Goal: Task Accomplishment & Management: Complete application form

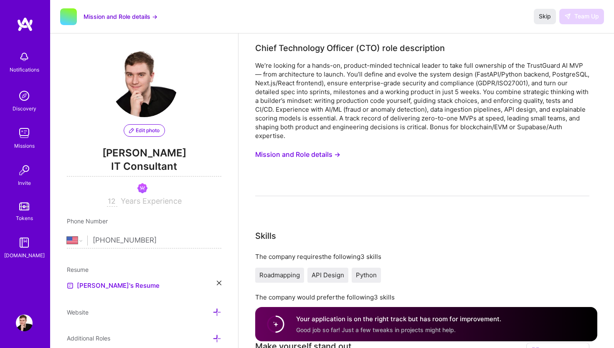
select select "US"
click at [15, 58] on div "Notifications" at bounding box center [24, 61] width 52 height 29
click at [27, 132] on img at bounding box center [24, 132] width 17 height 17
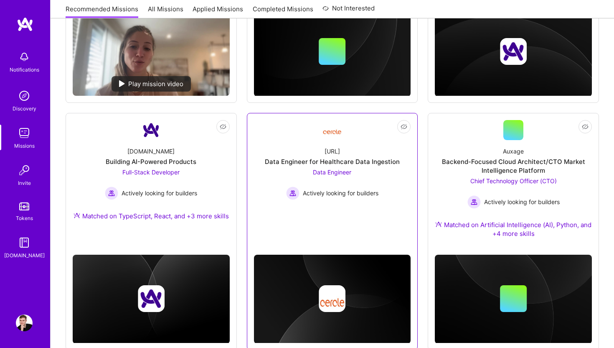
scroll to position [514, 0]
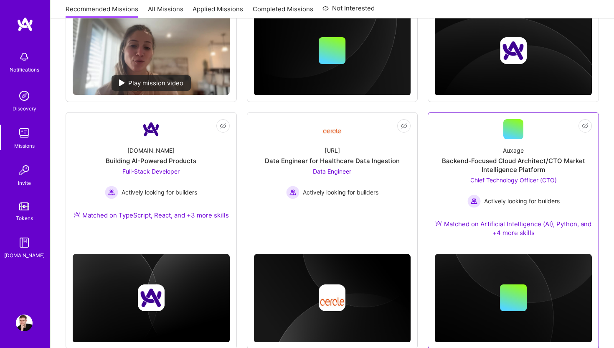
click at [514, 171] on div "Backend-Focused Cloud Architect/CTO Market Intelligence Platform" at bounding box center [513, 165] width 157 height 18
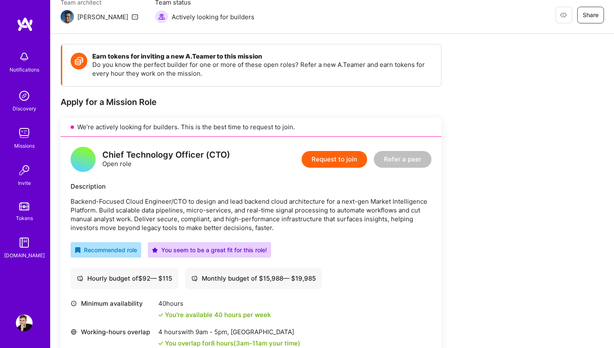
scroll to position [81, 0]
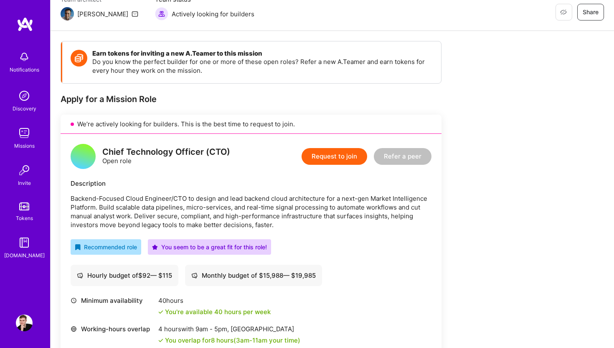
click at [350, 164] on button "Request to join" at bounding box center [335, 156] width 66 height 17
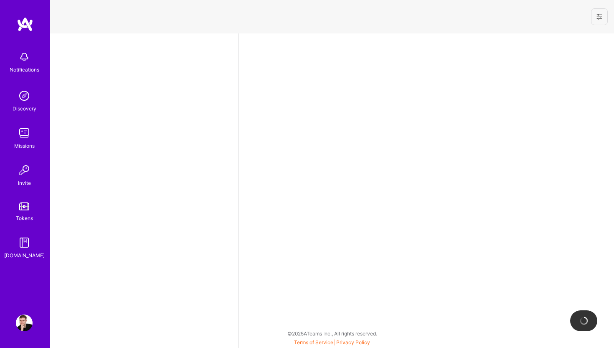
select select "US"
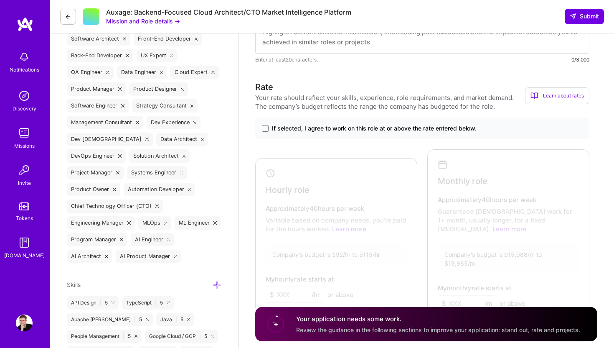
scroll to position [339, 0]
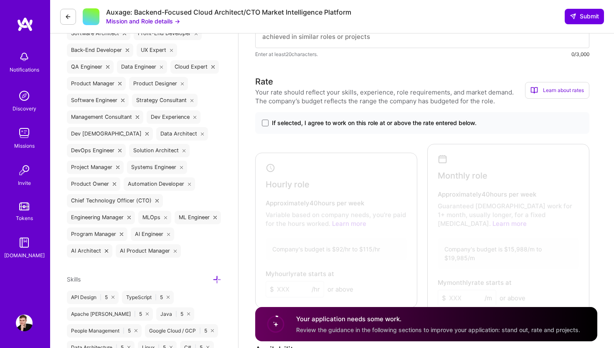
click at [386, 116] on div "If selected, I agree to work on this role at or above the rate entered below." at bounding box center [422, 123] width 334 height 22
click at [380, 126] on span "If selected, I agree to work on this role at or above the rate entered below." at bounding box center [374, 123] width 205 height 8
click at [0, 0] on input "If selected, I agree to work on this role at or above the rate entered below." at bounding box center [0, 0] width 0 height 0
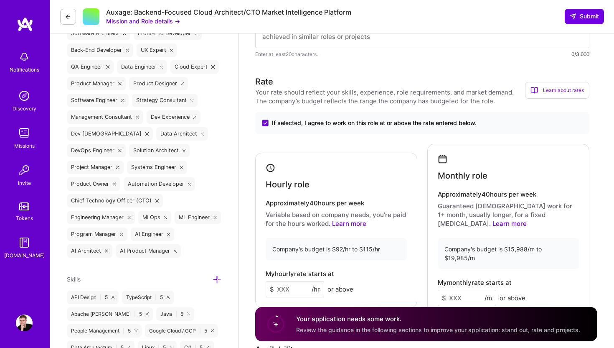
click at [295, 281] on input at bounding box center [295, 289] width 58 height 16
type input "92"
click at [460, 290] on input at bounding box center [467, 298] width 58 height 16
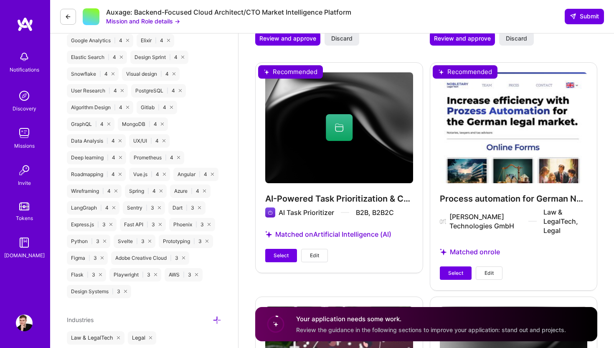
scroll to position [1148, 0]
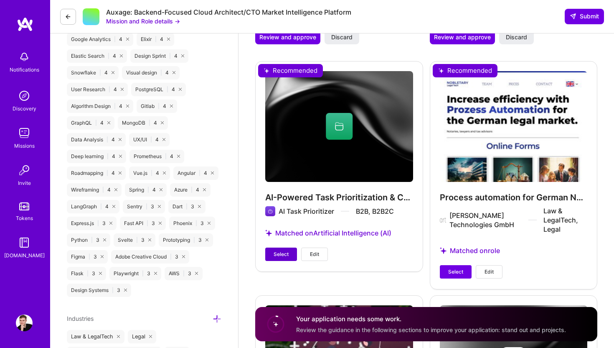
type input "15988"
click at [279, 250] on span "Select" at bounding box center [281, 254] width 15 height 8
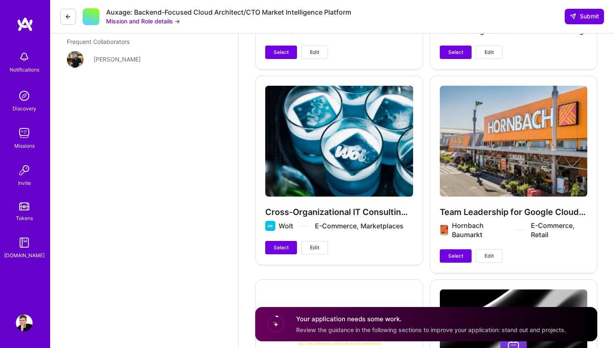
scroll to position [1605, 0]
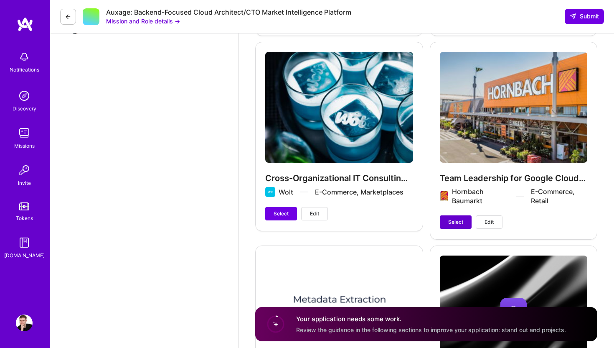
click at [457, 218] on span "Select" at bounding box center [455, 222] width 15 height 8
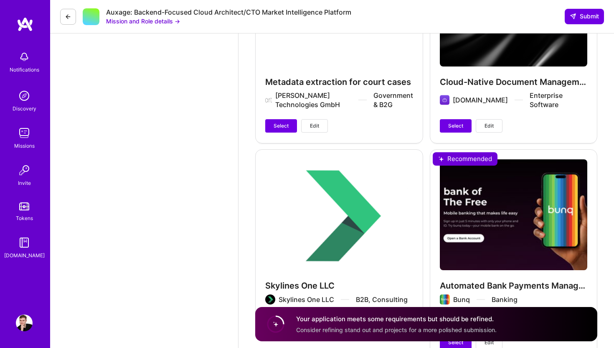
scroll to position [2055, 0]
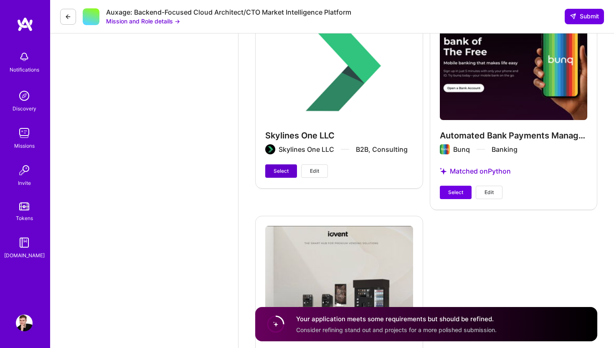
click at [276, 167] on span "Select" at bounding box center [281, 171] width 15 height 8
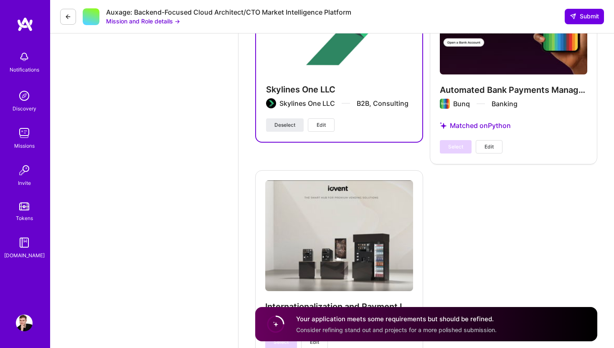
scroll to position [2124, 0]
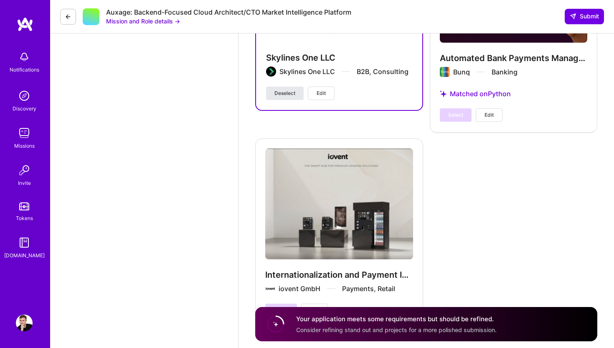
click at [297, 86] on button "Deselect" at bounding box center [285, 92] width 38 height 13
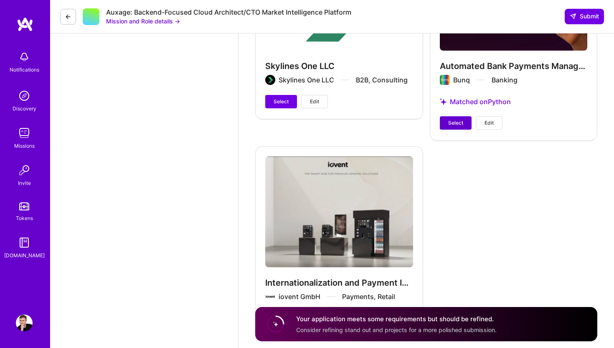
click at [443, 116] on button "Select" at bounding box center [456, 122] width 32 height 13
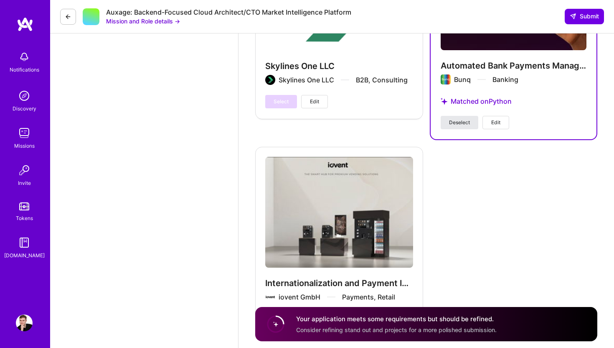
click at [456, 116] on button "Deselect" at bounding box center [460, 122] width 38 height 13
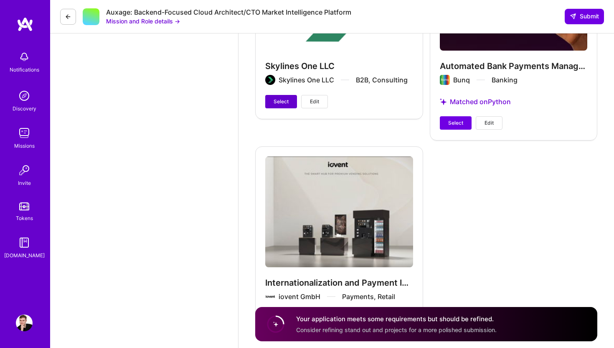
click at [277, 98] on span "Select" at bounding box center [281, 102] width 15 height 8
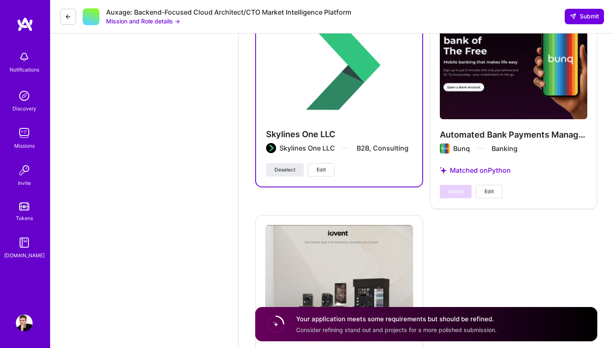
scroll to position [2048, 0]
click at [326, 165] on span "Edit" at bounding box center [321, 169] width 9 height 8
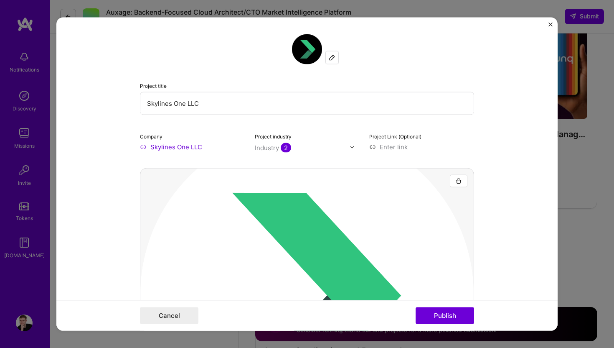
click at [228, 109] on input "Skylines One LLC" at bounding box center [307, 103] width 334 height 23
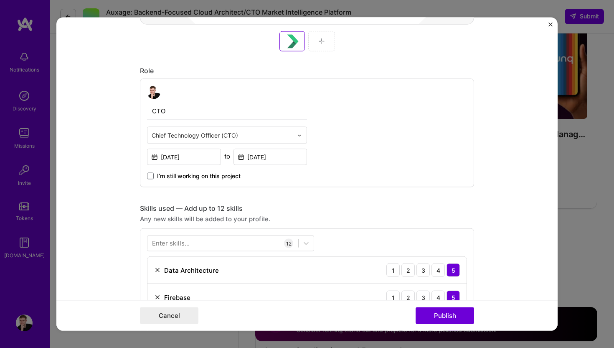
scroll to position [0, 0]
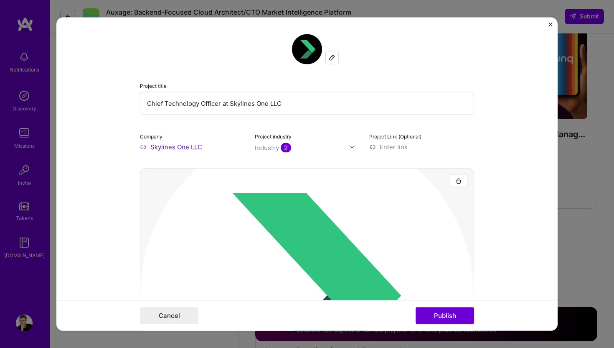
drag, startPoint x: 230, startPoint y: 103, endPoint x: 306, endPoint y: 103, distance: 76.5
click at [306, 103] on input "Chief Technology Officer at Skylines One LLC" at bounding box center [307, 103] width 334 height 23
type input "Chief Technology Officer at a Delaware based IT-Consulting Company"
click at [312, 124] on div "Project title Chief Technology Officer at a Delaware based IT-Consulting Compan…" at bounding box center [307, 92] width 334 height 117
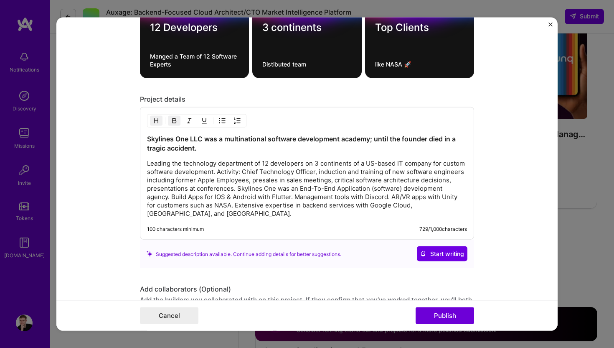
scroll to position [1242, 0]
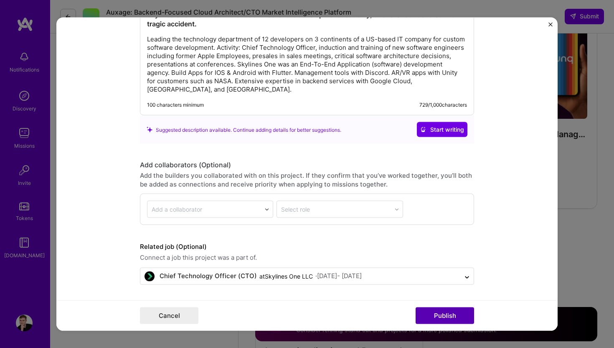
click at [460, 317] on button "Publish" at bounding box center [445, 315] width 58 height 17
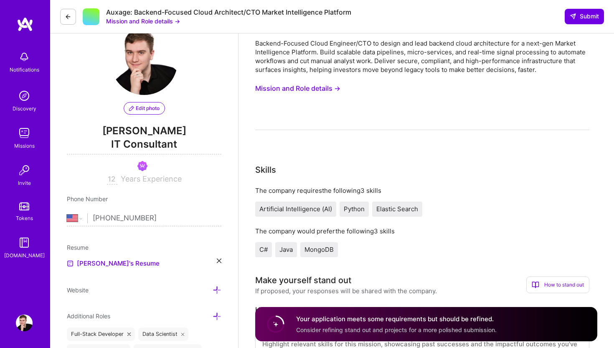
scroll to position [0, 0]
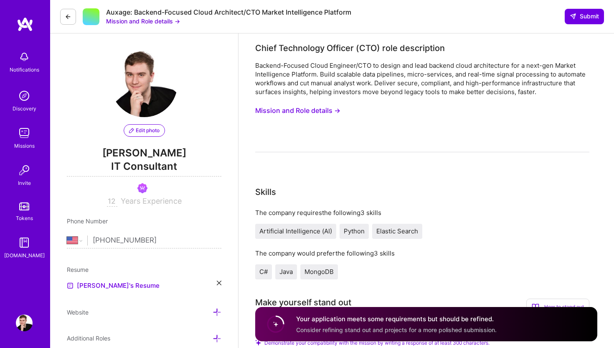
click at [311, 112] on button "Mission and Role details →" at bounding box center [297, 110] width 85 height 15
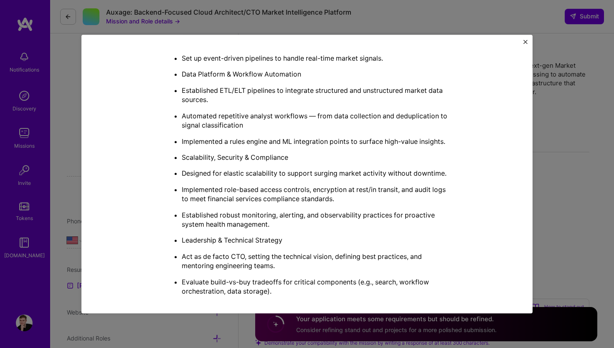
scroll to position [455, 0]
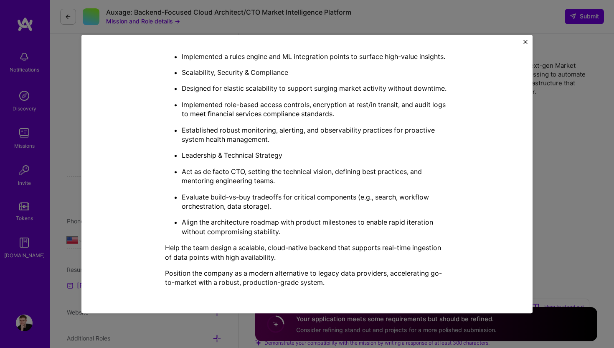
click at [525, 43] on img "Close" at bounding box center [525, 42] width 4 height 4
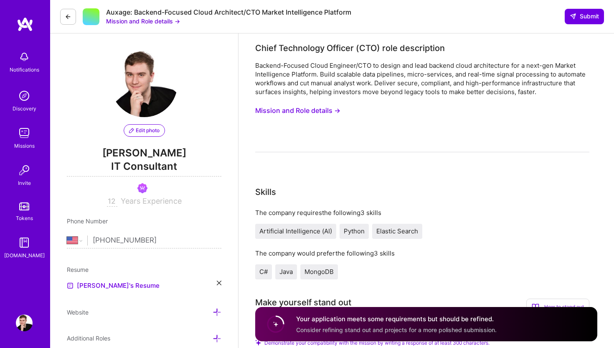
click at [302, 110] on button "Mission and Role details →" at bounding box center [297, 110] width 85 height 15
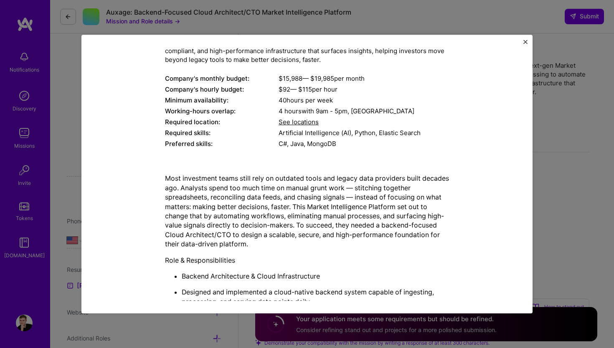
scroll to position [85, 0]
click at [528, 42] on div "Mission Description and Role Details Chief Technology Officer (CTO) role descri…" at bounding box center [306, 174] width 451 height 278
click at [523, 42] on div "Mission Description and Role Details Chief Technology Officer (CTO) role descri…" at bounding box center [306, 174] width 451 height 278
click at [523, 39] on div "Mission Description and Role Details Chief Technology Officer (CTO) role descri…" at bounding box center [306, 174] width 451 height 278
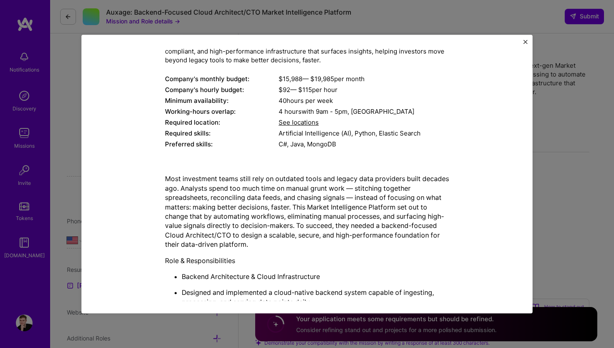
click at [524, 41] on img "Close" at bounding box center [525, 42] width 4 height 4
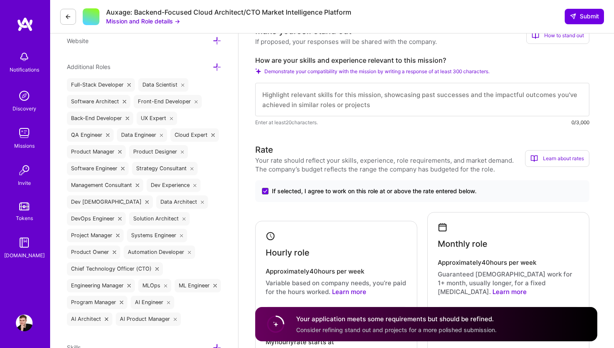
scroll to position [272, 0]
click at [424, 87] on textarea at bounding box center [422, 98] width 334 height 33
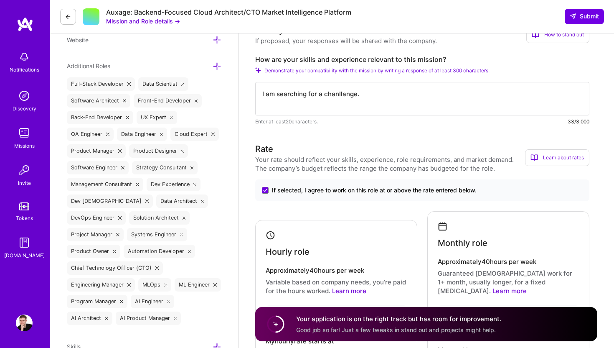
click at [337, 92] on textarea "I am searching for a chanllange." at bounding box center [422, 98] width 334 height 33
click at [336, 91] on textarea "I am searching for a chalange." at bounding box center [422, 98] width 334 height 33
paste textarea "le"
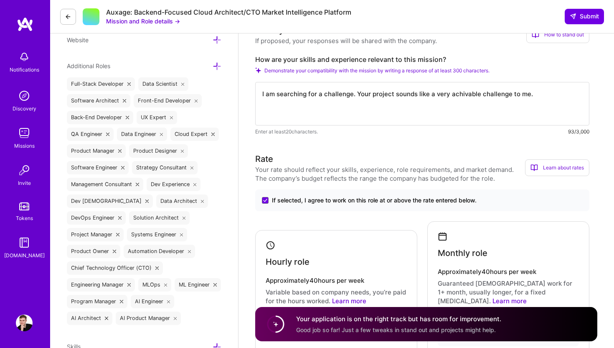
scroll to position [168, 0]
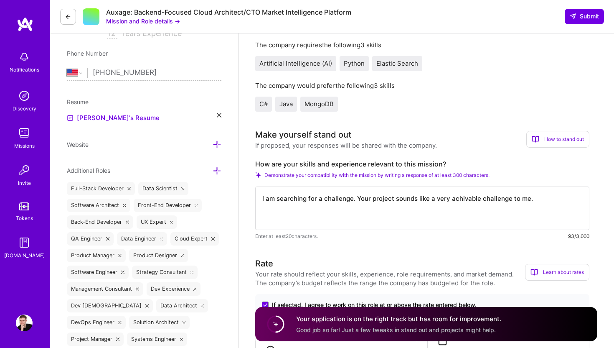
click at [296, 217] on textarea "I am searching for a challenge. Your project sounds like a very achivable chall…" at bounding box center [422, 207] width 334 height 43
paste textarea "✨ Client Feedback ✨: - *"Lars demonstrated strong bias for action—his decisiven…"
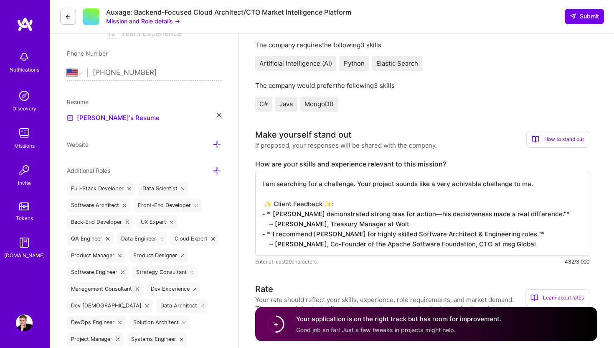
click at [269, 216] on textarea "I am searching for a challenge. Your project sounds like a very achivable chall…" at bounding box center [422, 214] width 334 height 84
click at [271, 229] on textarea "I am searching for a challenge. Your project sounds like a very achivable chall…" at bounding box center [422, 214] width 334 height 84
click at [279, 203] on textarea "I am searching for a challenge. Your project sounds like a very achivable chall…" at bounding box center [422, 214] width 334 height 84
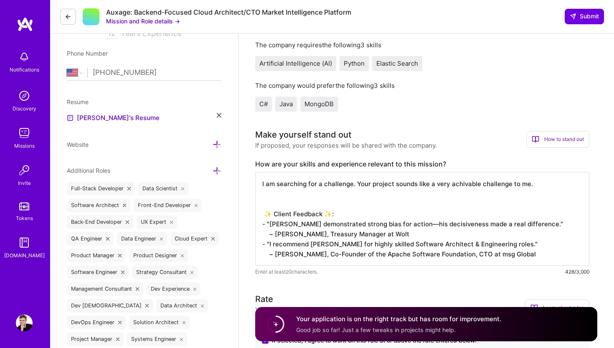
click at [296, 188] on textarea "I am searching for a challenge. Your project sounds like a very achivable chall…" at bounding box center [422, 219] width 334 height 94
click at [295, 193] on textarea "I am searching for a challenge. Your project sounds like a very achivable chall…" at bounding box center [422, 219] width 334 height 94
paste textarea "I managed multiple teams as CTO and Interin CTO for German and USA based compan…"
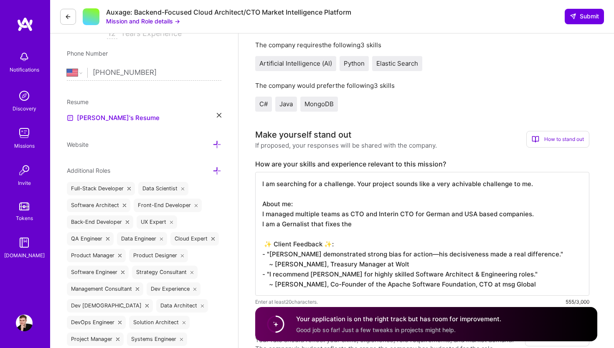
click at [292, 225] on textarea "I am searching for a challenge. Your project sounds like a very achivable chall…" at bounding box center [422, 234] width 334 height 124
paste textarea "generalist"
click at [361, 226] on textarea "I am searching for a challenge. Your project sounds like a very achivable chall…" at bounding box center [422, 234] width 334 height 124
click at [362, 226] on textarea "I am searching for a challenge. Your project sounds like a very achivable chall…" at bounding box center [422, 234] width 334 height 124
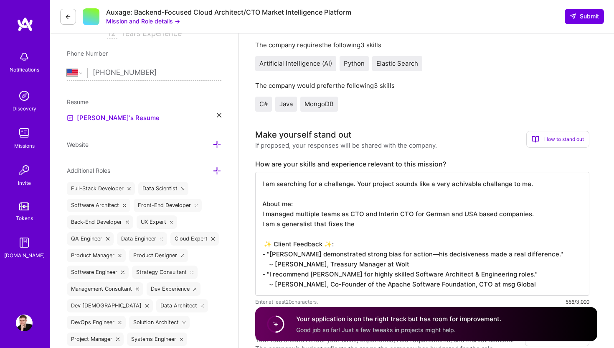
click at [329, 223] on textarea "I am searching for a challenge. Your project sounds like a very achivable chall…" at bounding box center [422, 234] width 334 height 124
click at [350, 225] on textarea "I am searching for a challenge. Your project sounds like a very achivable chall…" at bounding box center [422, 234] width 334 height 124
click at [360, 225] on textarea "I am searching for a challenge. Your project sounds like a very achivable chall…" at bounding box center [422, 234] width 334 height 124
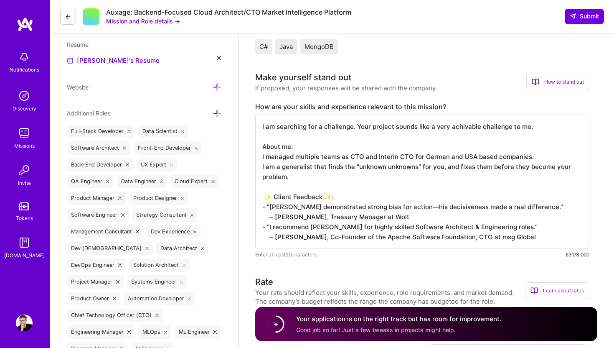
scroll to position [226, 0]
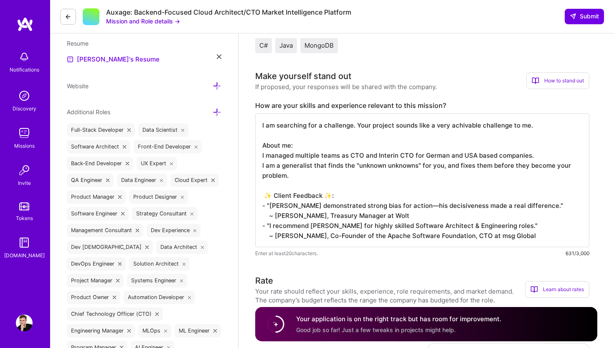
click at [371, 145] on textarea "I am searching for a challenge. Your project sounds like a very achivable chall…" at bounding box center [422, 180] width 334 height 134
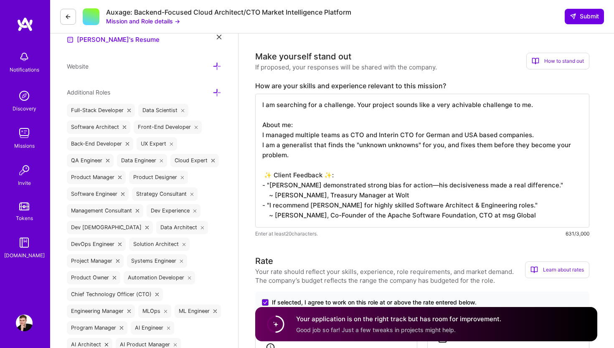
scroll to position [247, 0]
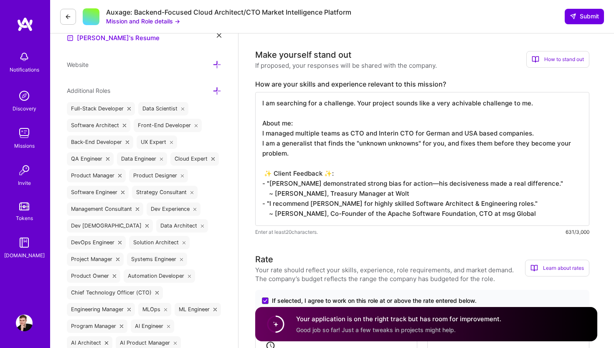
click at [320, 145] on textarea "I am searching for a challenge. Your project sounds like a very achivable chall…" at bounding box center [422, 159] width 334 height 134
click at [489, 143] on textarea "I am searching for a challenge. Your project sounds like a very achivable chall…" at bounding box center [422, 159] width 334 height 134
click at [505, 149] on textarea "I am searching for a challenge. Your project sounds like a very achivable chall…" at bounding box center [422, 159] width 334 height 134
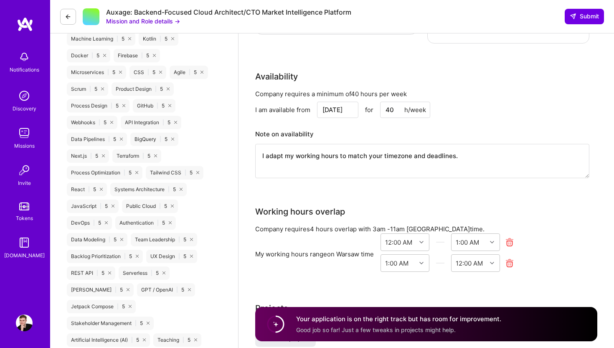
scroll to position [751, 0]
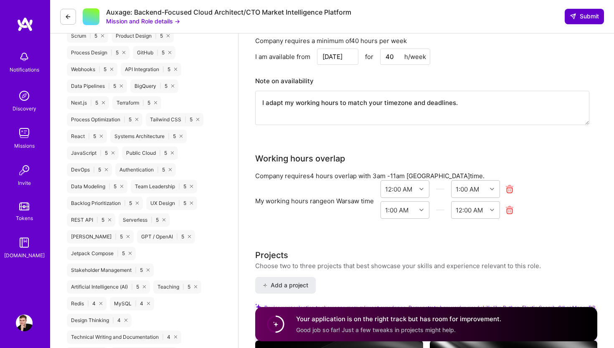
type textarea "I am searching for a challenge. Your project sounds like a very achivable chall…"
click at [576, 16] on span "Submit" at bounding box center [584, 16] width 29 height 8
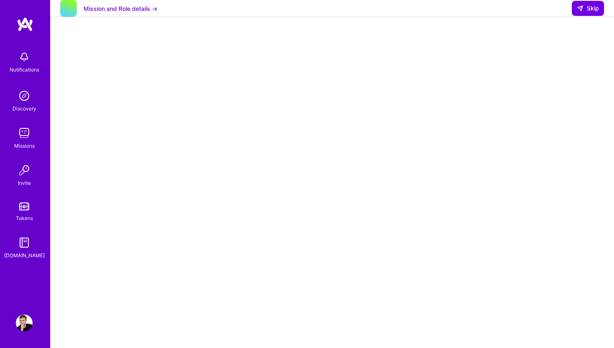
scroll to position [122, 0]
select select "US"
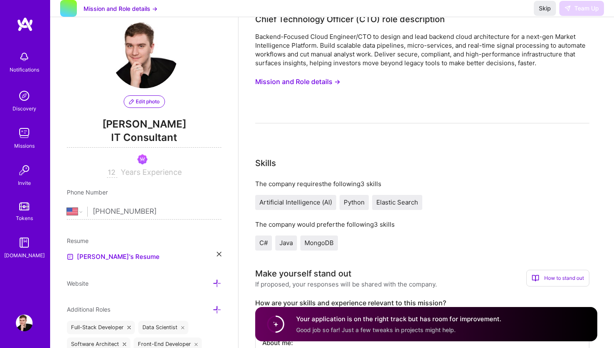
scroll to position [31, 0]
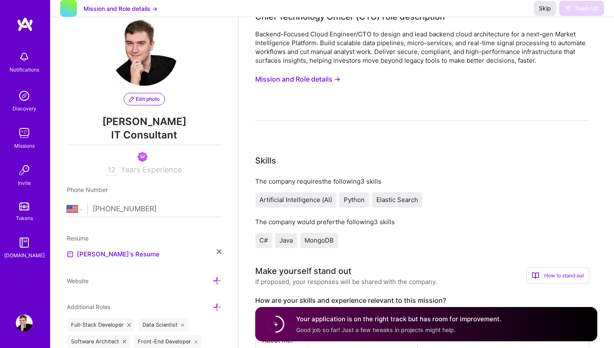
click at [551, 16] on button "Skip" at bounding box center [545, 8] width 22 height 15
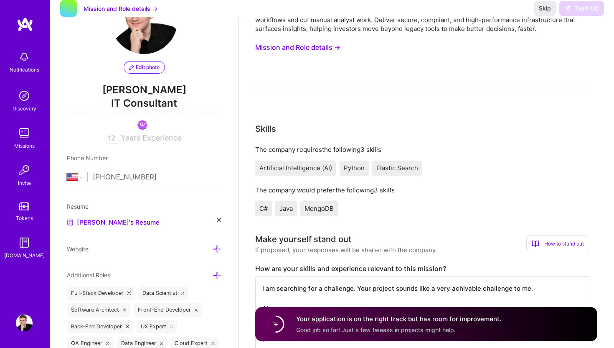
scroll to position [69, 0]
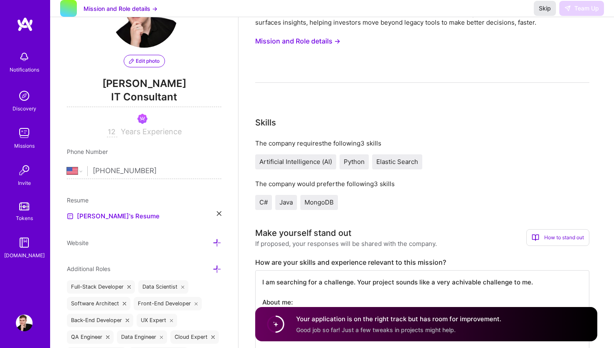
click at [550, 13] on span "Skip" at bounding box center [545, 8] width 12 height 8
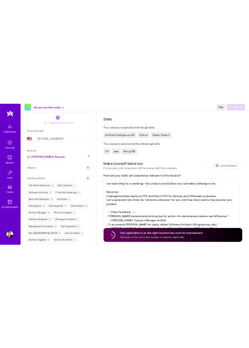
scroll to position [153, 0]
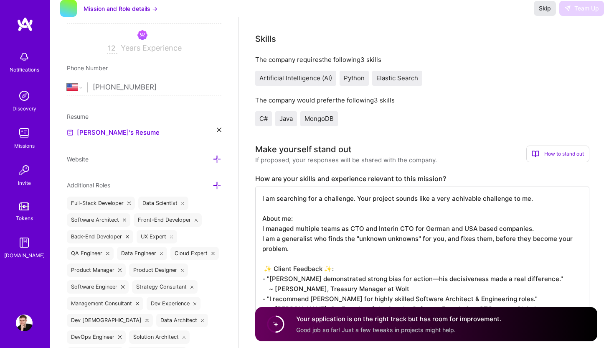
click at [547, 13] on span "Skip" at bounding box center [545, 8] width 12 height 8
click at [542, 13] on span "Skip" at bounding box center [545, 8] width 12 height 8
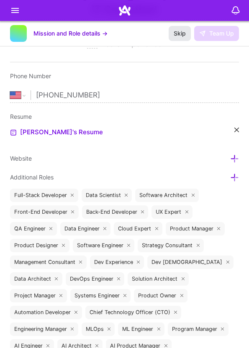
click at [179, 30] on span "Skip" at bounding box center [179, 33] width 12 height 8
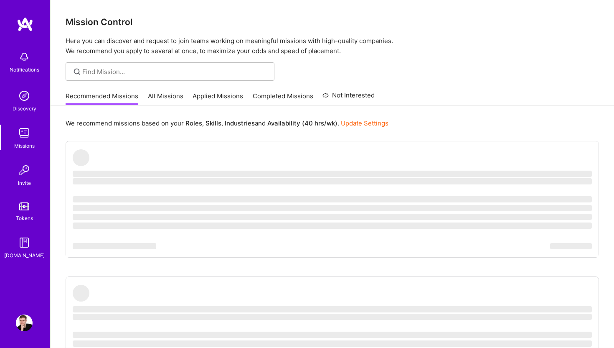
click at [272, 97] on link "Completed Missions" at bounding box center [283, 98] width 61 height 14
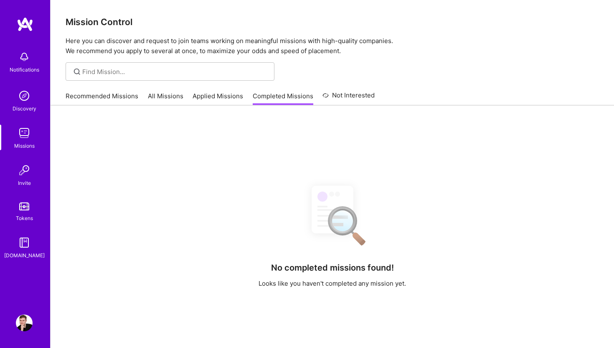
click at [226, 94] on link "Applied Missions" at bounding box center [218, 98] width 51 height 14
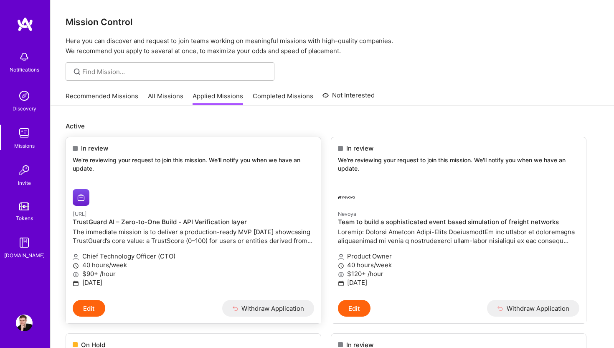
click at [209, 228] on p "The immediate mission is to deliver a production-ready MVP [DATE] showcasing Tr…" at bounding box center [193, 236] width 241 height 18
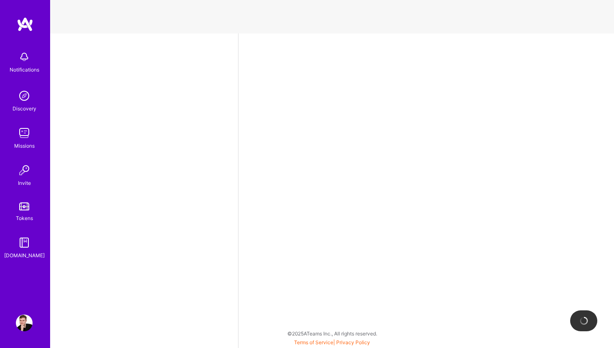
select select "US"
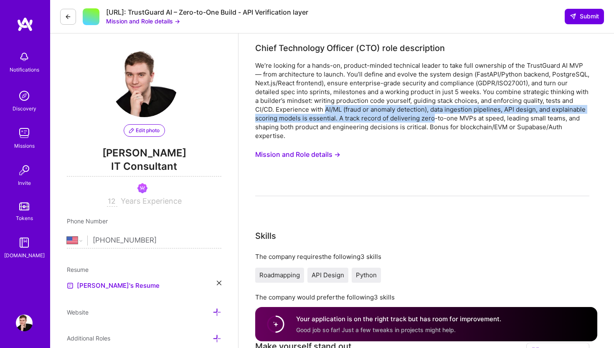
drag, startPoint x: 354, startPoint y: 111, endPoint x: 468, endPoint y: 121, distance: 114.5
click at [468, 121] on div "We’re looking for a hands-on, product-minded technical leader to take full owne…" at bounding box center [422, 100] width 334 height 79
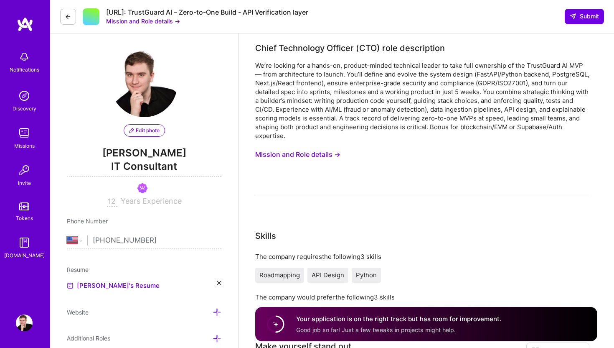
click at [504, 120] on div "We’re looking for a hands-on, product-minded technical leader to take full owne…" at bounding box center [422, 100] width 334 height 79
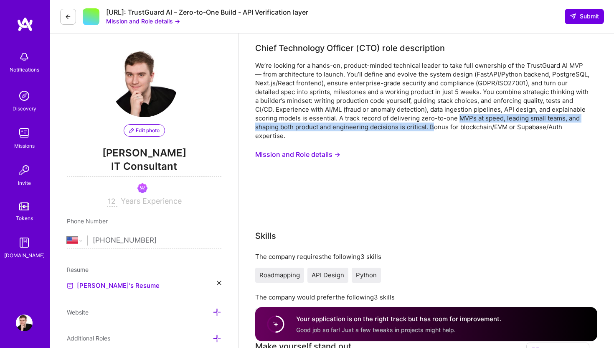
drag, startPoint x: 493, startPoint y: 120, endPoint x: 467, endPoint y: 127, distance: 26.9
click at [467, 127] on div "We’re looking for a hands-on, product-minded technical leader to take full owne…" at bounding box center [422, 100] width 334 height 79
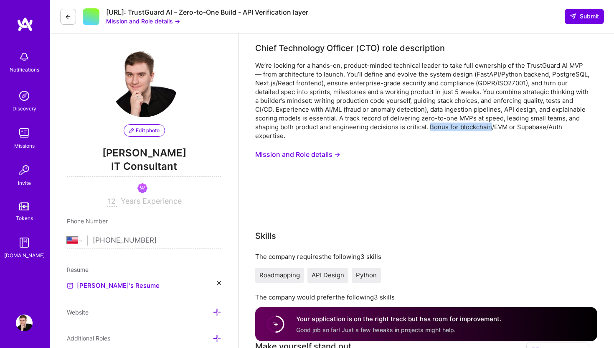
drag, startPoint x: 467, startPoint y: 127, endPoint x: 513, endPoint y: 127, distance: 45.1
click at [513, 127] on div "We’re looking for a hands-on, product-minded technical leader to take full owne…" at bounding box center [422, 100] width 334 height 79
click at [71, 18] on icon at bounding box center [68, 16] width 7 height 7
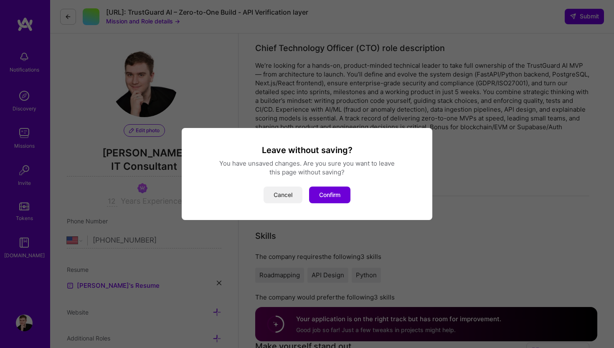
click at [277, 192] on button "Cancel" at bounding box center [283, 194] width 39 height 17
click at [284, 198] on button "Cancel" at bounding box center [283, 194] width 39 height 17
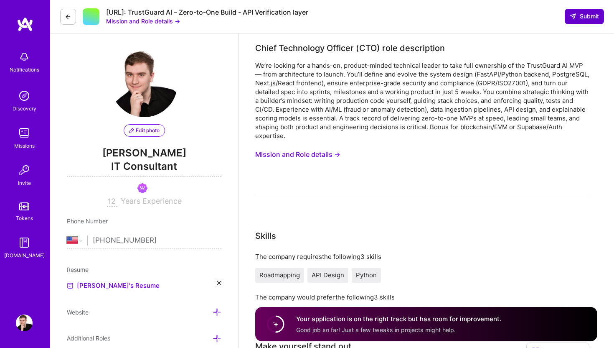
click at [581, 17] on span "Submit" at bounding box center [584, 16] width 29 height 8
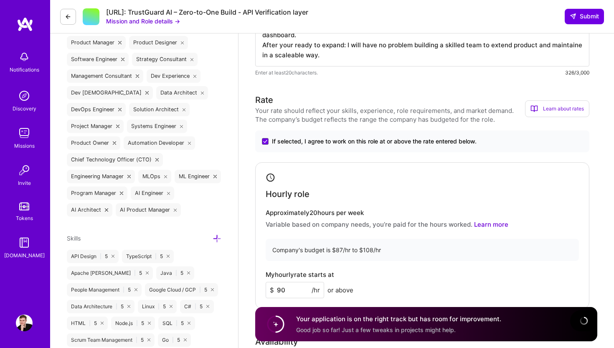
scroll to position [449, 0]
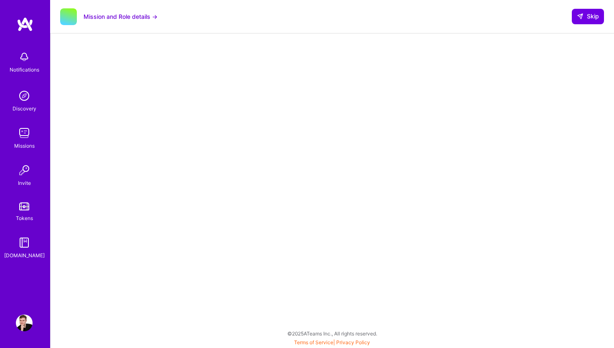
scroll to position [122, 0]
select select "US"
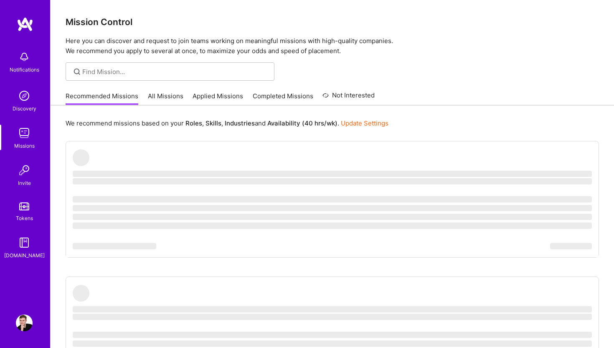
click at [232, 97] on link "Applied Missions" at bounding box center [218, 98] width 51 height 14
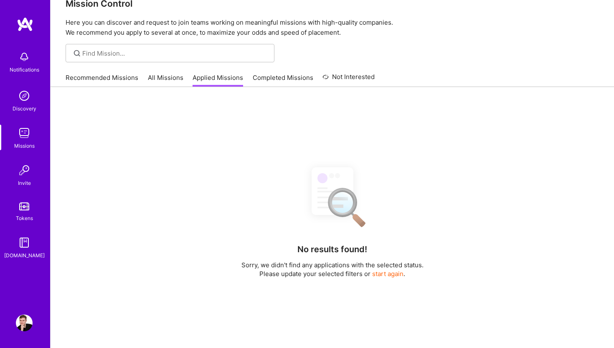
scroll to position [20, 0]
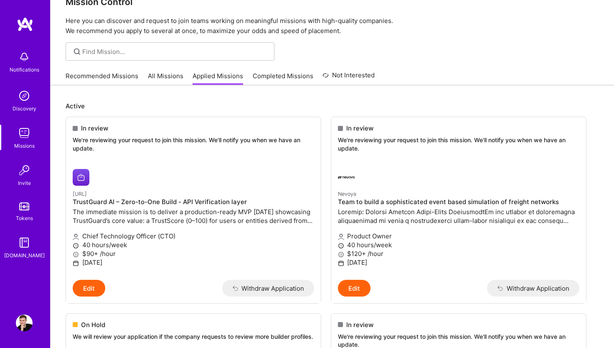
click at [160, 76] on link "All Missions" at bounding box center [166, 78] width 36 height 14
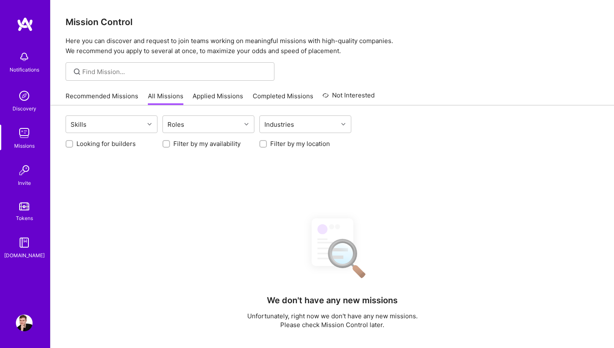
click at [125, 87] on div "Recommended Missions All Missions Applied Missions Completed Missions Not Inter…" at bounding box center [220, 96] width 309 height 18
click at [125, 95] on link "Recommended Missions" at bounding box center [102, 98] width 73 height 14
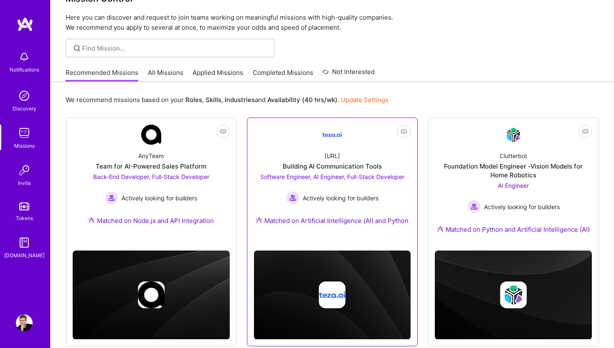
scroll to position [25, 0]
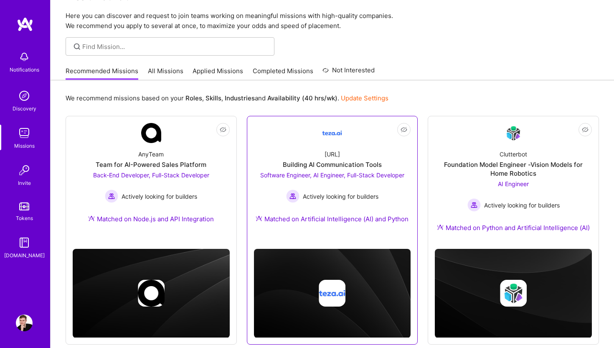
click at [325, 183] on div "Software Engineer, AI Engineer, Full-Stack Developer Actively looking for build…" at bounding box center [332, 186] width 144 height 32
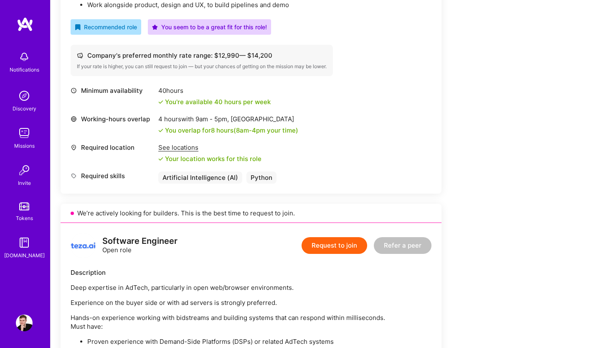
scroll to position [178, 0]
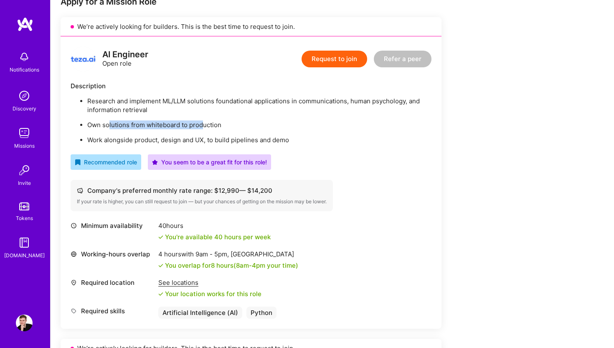
drag, startPoint x: 135, startPoint y: 125, endPoint x: 203, endPoint y: 125, distance: 67.7
click at [203, 125] on p "Own solutions from whiteboard to production" at bounding box center [259, 124] width 344 height 9
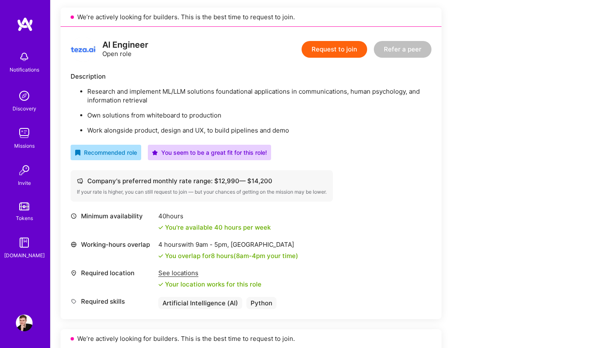
scroll to position [186, 0]
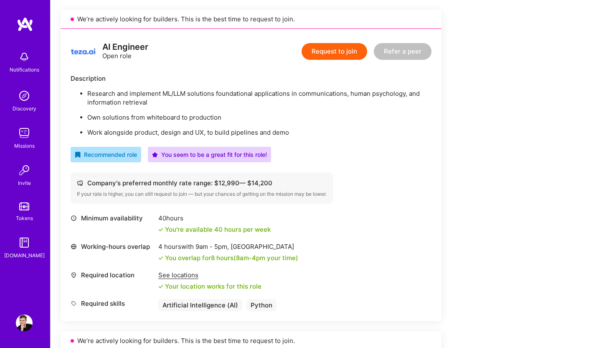
click at [349, 51] on button "Request to join" at bounding box center [335, 51] width 66 height 17
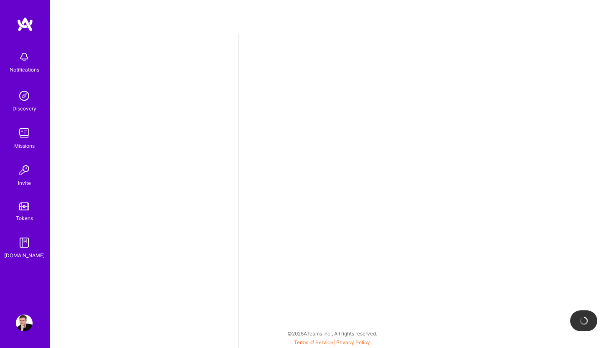
select select "US"
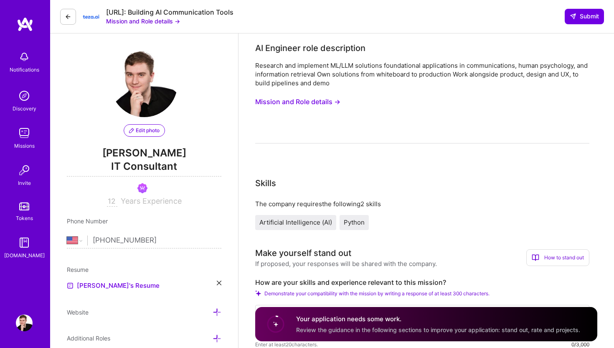
click at [333, 102] on button "Mission and Role details →" at bounding box center [297, 101] width 85 height 15
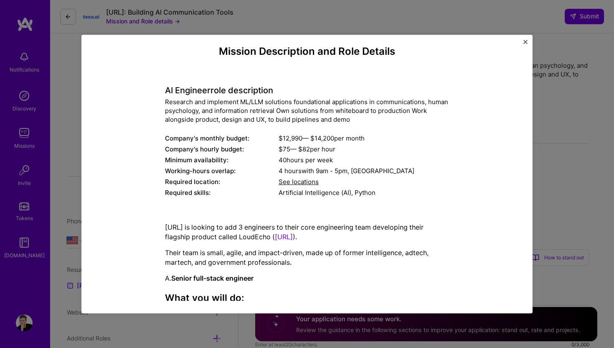
scroll to position [10, 0]
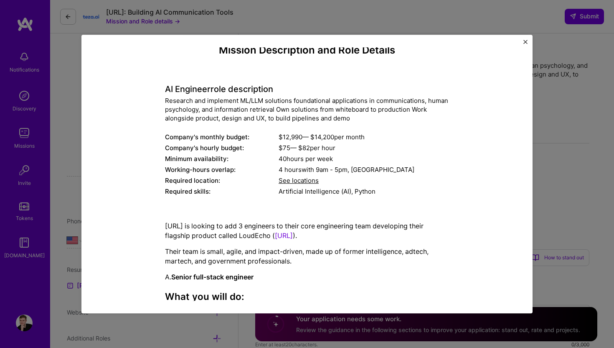
click at [287, 234] on link "https://www.loudecho.ai/" at bounding box center [284, 235] width 18 height 8
click at [528, 41] on div "Mission Description and Role Details AI Engineer role description Research and …" at bounding box center [306, 174] width 451 height 278
click at [523, 41] on div "Mission Description and Role Details AI Engineer role description Research and …" at bounding box center [306, 174] width 451 height 278
click at [523, 41] on img "Close" at bounding box center [525, 42] width 4 height 4
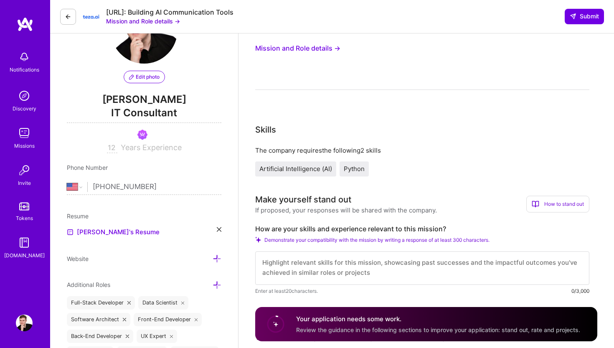
scroll to position [0, 0]
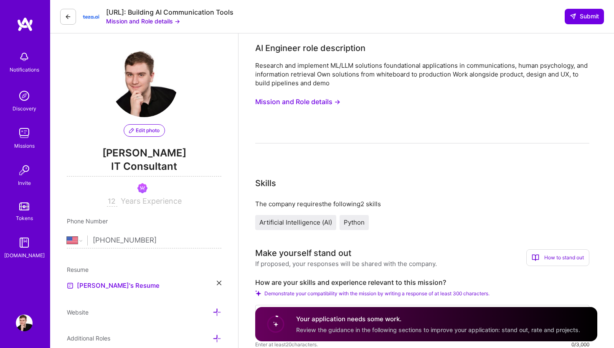
click at [333, 98] on button "Mission and Role details →" at bounding box center [297, 101] width 85 height 15
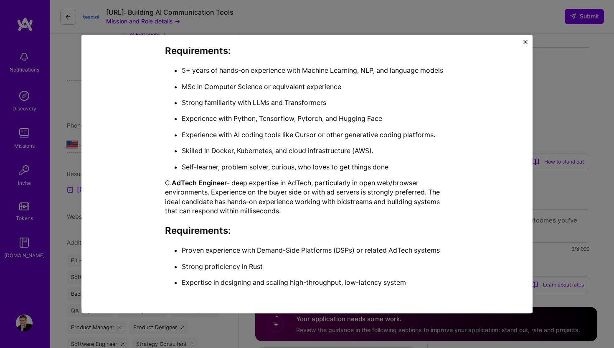
scroll to position [100, 0]
click at [525, 43] on img "Close" at bounding box center [525, 42] width 4 height 4
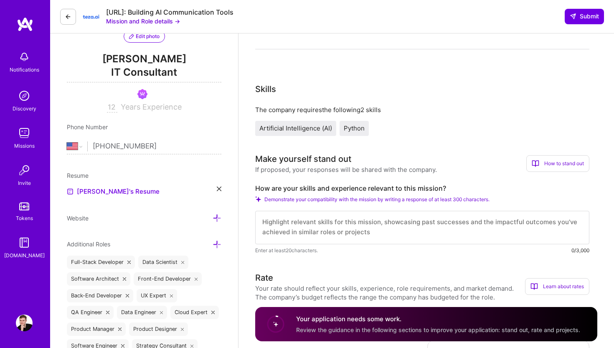
scroll to position [109, 0]
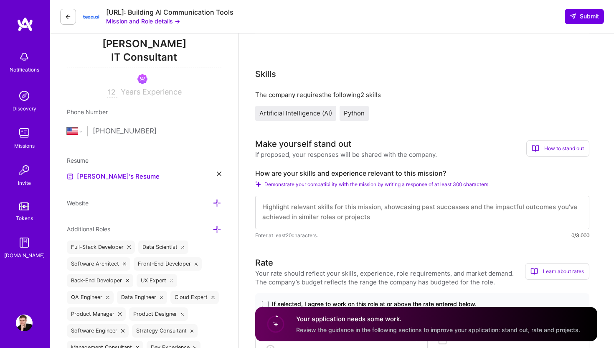
click at [326, 210] on textarea at bounding box center [422, 212] width 334 height 33
click at [274, 302] on span "If selected, I agree to work on this role at or above the rate entered below." at bounding box center [374, 304] width 205 height 8
click at [0, 0] on input "If selected, I agree to work on this role at or above the rate entered below." at bounding box center [0, 0] width 0 height 0
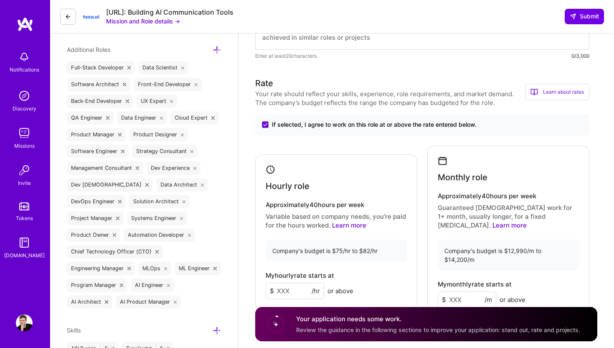
scroll to position [348, 0]
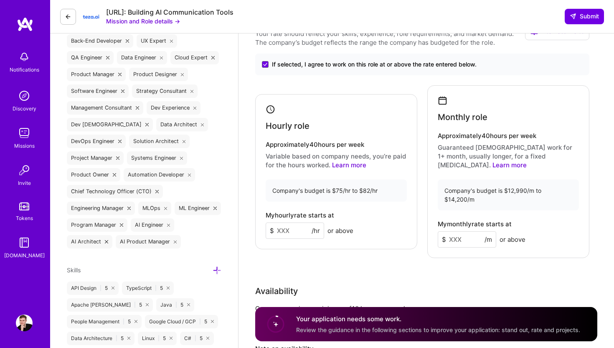
click at [300, 224] on input at bounding box center [295, 230] width 58 height 16
type input "75"
click at [472, 231] on input at bounding box center [467, 239] width 58 height 16
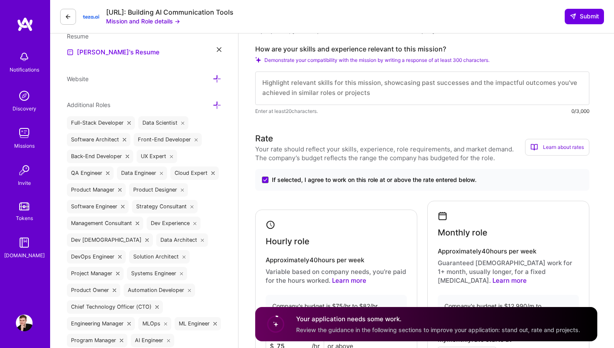
scroll to position [0, 0]
click at [317, 88] on textarea at bounding box center [422, 87] width 334 height 33
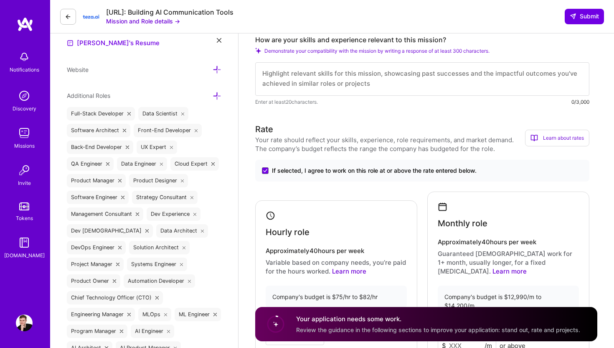
scroll to position [244, 0]
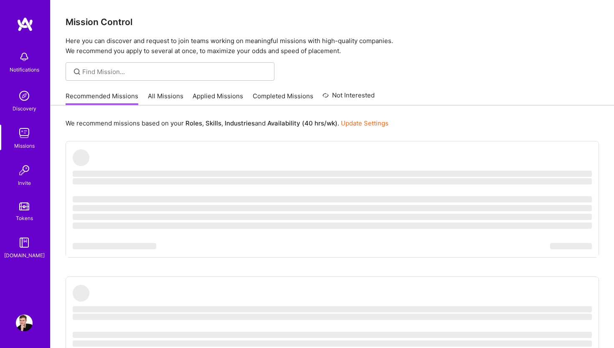
click at [231, 96] on link "Applied Missions" at bounding box center [218, 98] width 51 height 14
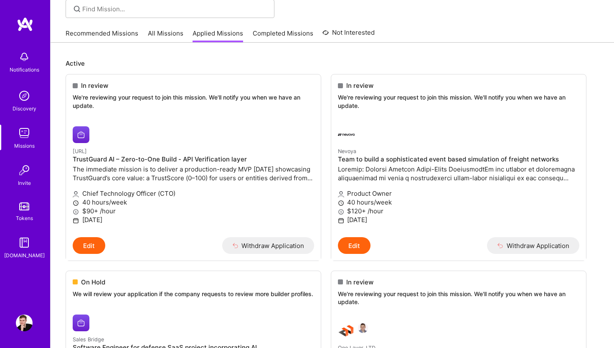
scroll to position [66, 0]
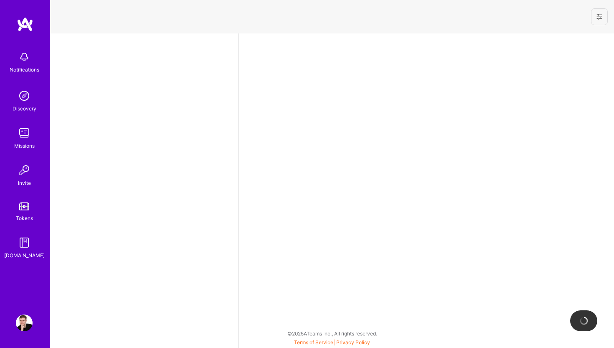
select select "US"
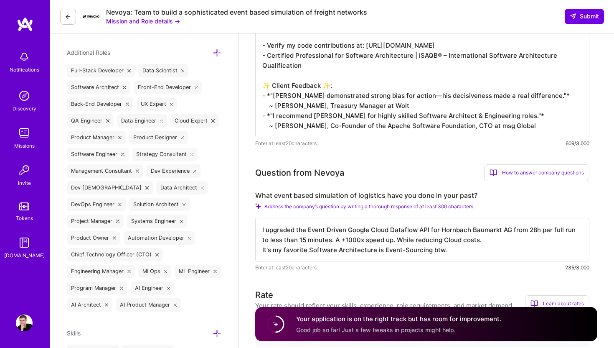
scroll to position [1, 0]
drag, startPoint x: 552, startPoint y: 127, endPoint x: 238, endPoint y: 87, distance: 316.2
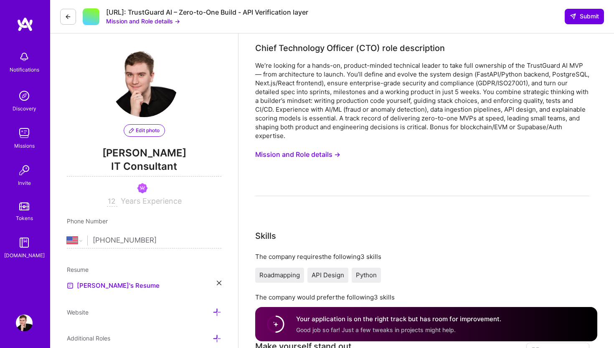
select select "US"
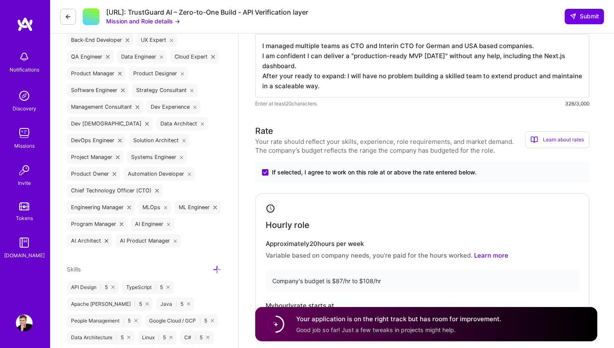
scroll to position [315, 0]
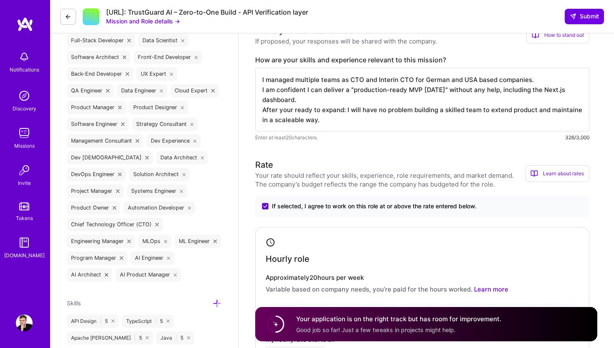
click at [328, 79] on textarea "I managed multiple teams as CTO and Interin CTO for German and USA based compan…" at bounding box center [422, 100] width 334 height 64
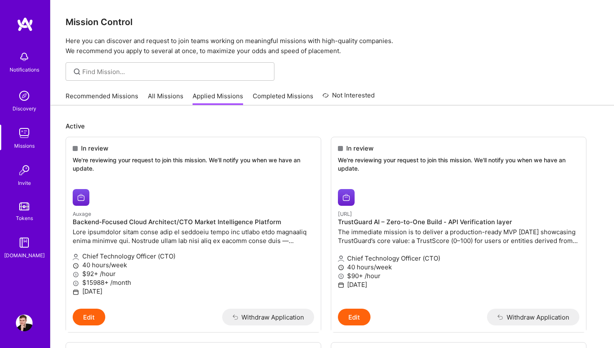
scroll to position [66, 0]
